Goal: Register for event/course

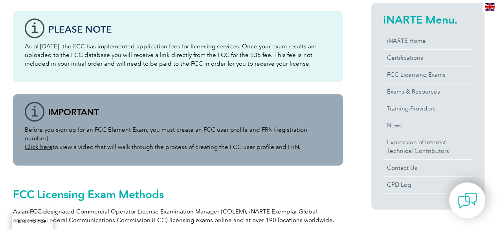
scroll to position [196, 0]
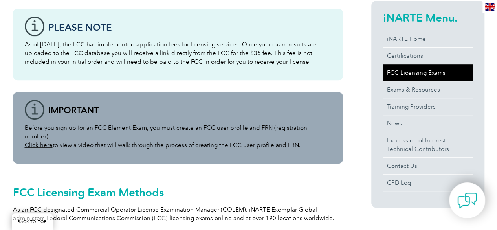
click at [422, 72] on link "FCC Licensing Exams" at bounding box center [428, 72] width 90 height 17
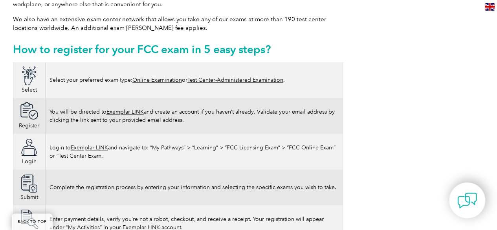
scroll to position [468, 0]
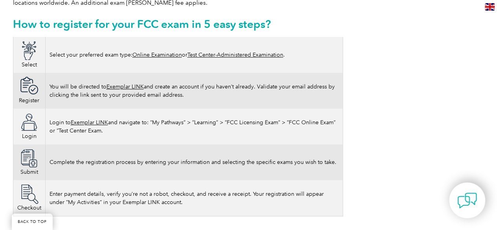
click at [150, 51] on link "Online Examination" at bounding box center [157, 54] width 50 height 7
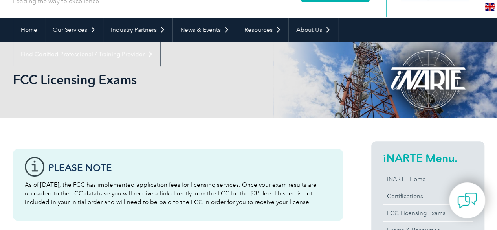
scroll to position [0, 0]
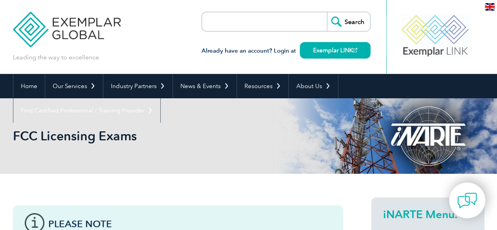
click at [490, 6] on img at bounding box center [490, 6] width 10 height 7
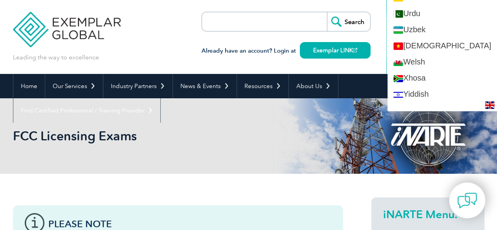
scroll to position [1555, 0]
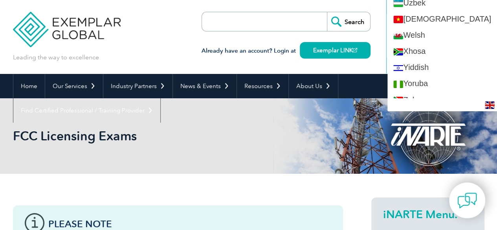
click at [140, 38] on div "Leading the way to excellence Search" at bounding box center [249, 37] width 472 height 74
